Goal: Check status: Check status

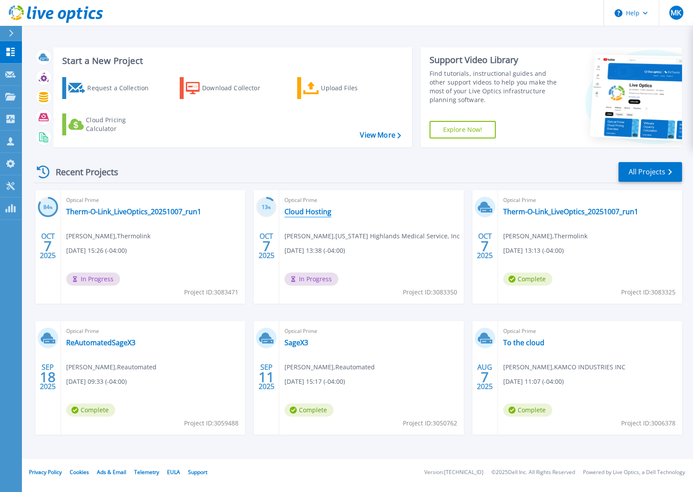
click at [294, 211] on link "Cloud Hosting" at bounding box center [307, 211] width 47 height 9
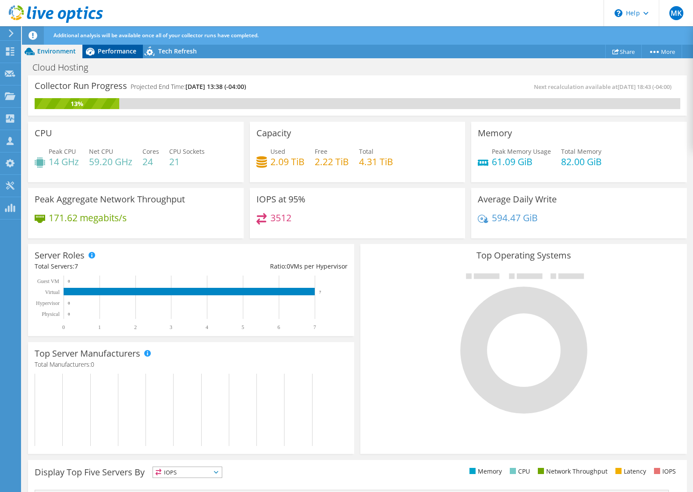
click at [121, 54] on span "Performance" at bounding box center [117, 51] width 39 height 8
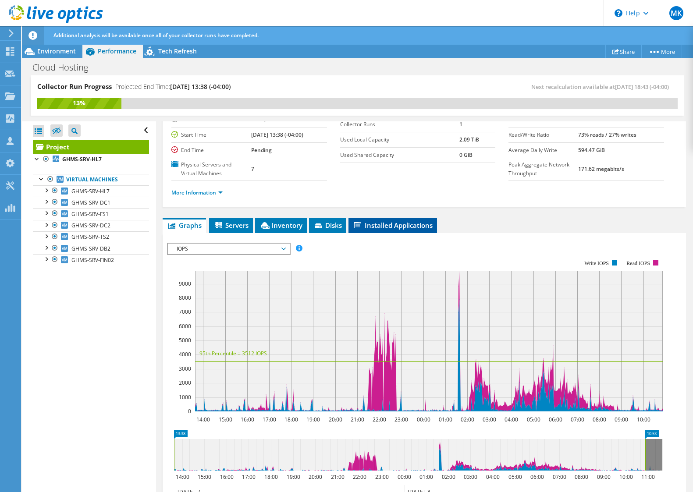
scroll to position [88, 0]
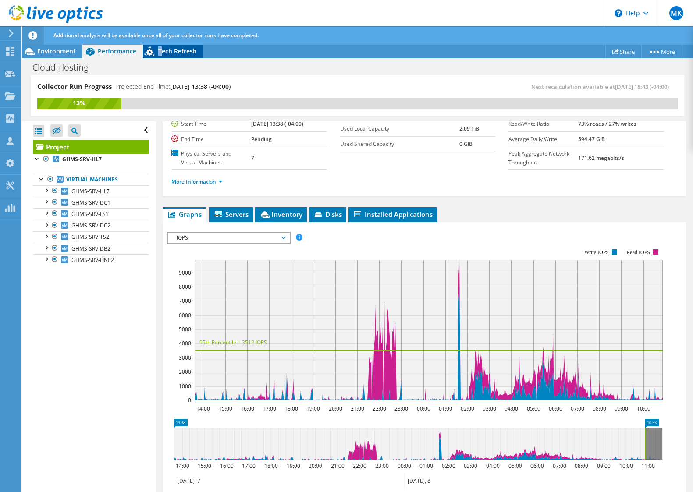
click at [160, 50] on span "Tech Refresh" at bounding box center [177, 51] width 39 height 8
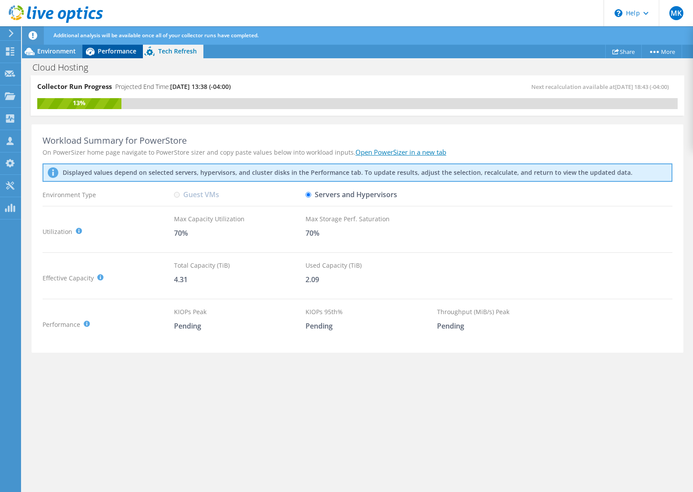
click at [128, 53] on span "Performance" at bounding box center [117, 51] width 39 height 8
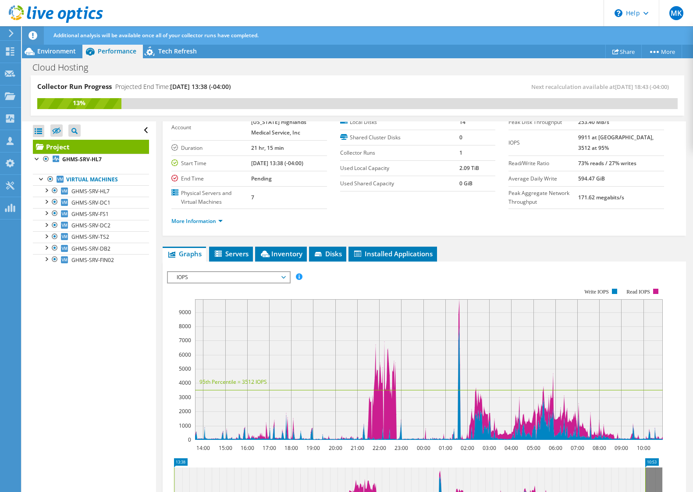
scroll to position [0, 0]
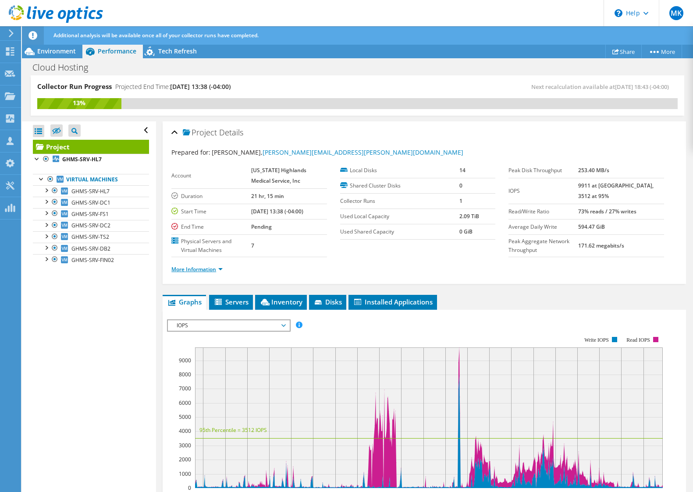
click at [207, 271] on link "More Information" at bounding box center [196, 269] width 51 height 7
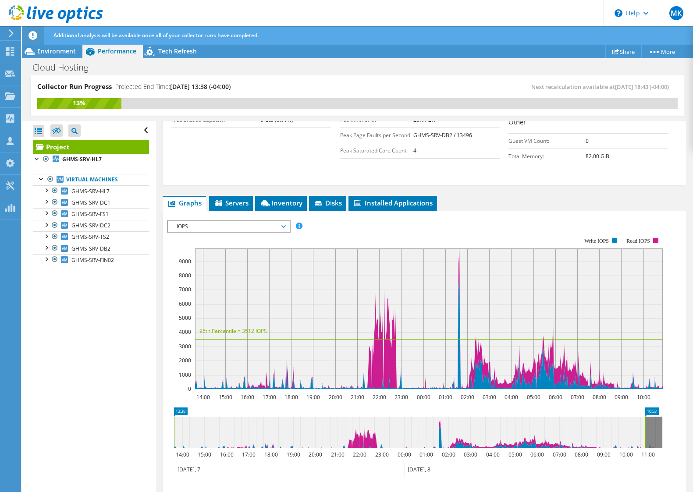
scroll to position [231, 0]
click at [285, 226] on span "IOPS" at bounding box center [228, 227] width 113 height 11
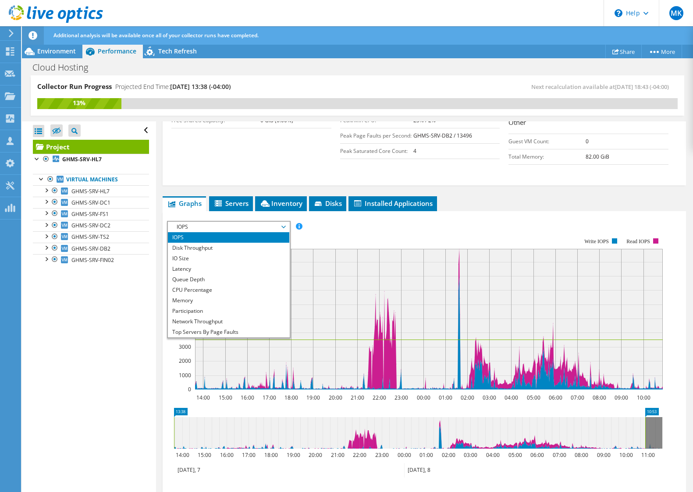
scroll to position [32, 0]
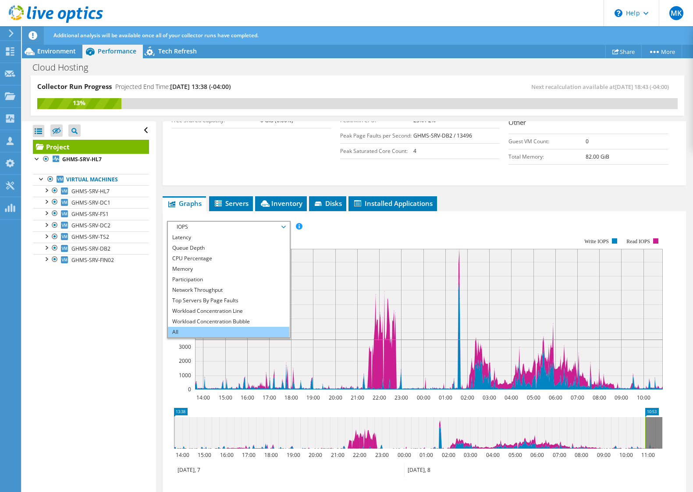
click at [245, 332] on li "All" at bounding box center [228, 332] width 121 height 11
